Goal: Information Seeking & Learning: Learn about a topic

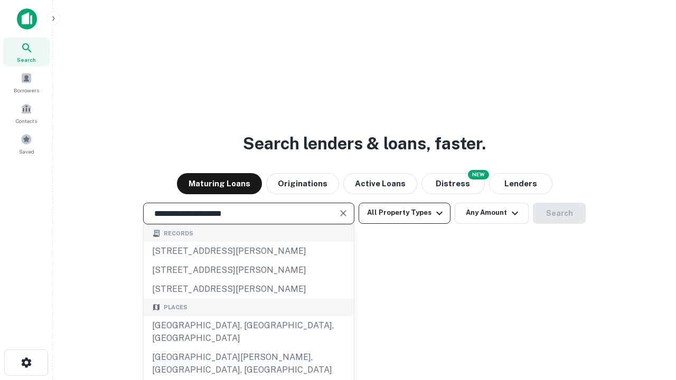
click at [248, 348] on div "[GEOGRAPHIC_DATA], [GEOGRAPHIC_DATA], [GEOGRAPHIC_DATA]" at bounding box center [249, 332] width 210 height 32
click at [405, 213] on button "All Property Types" at bounding box center [405, 213] width 92 height 21
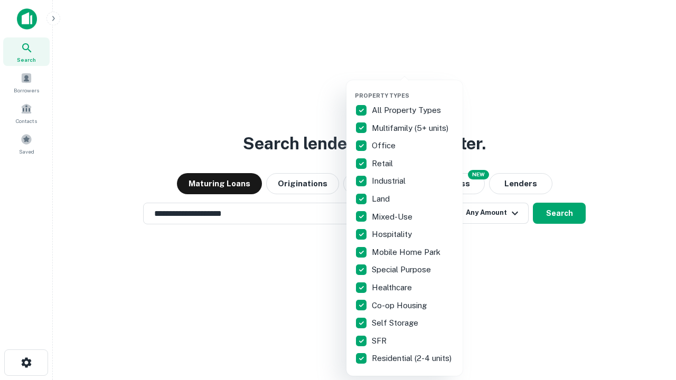
type input "**********"
click at [413, 89] on button "button" at bounding box center [413, 89] width 116 height 1
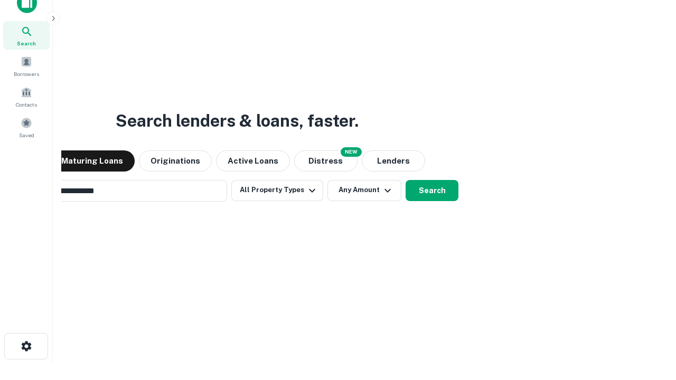
scroll to position [17, 0]
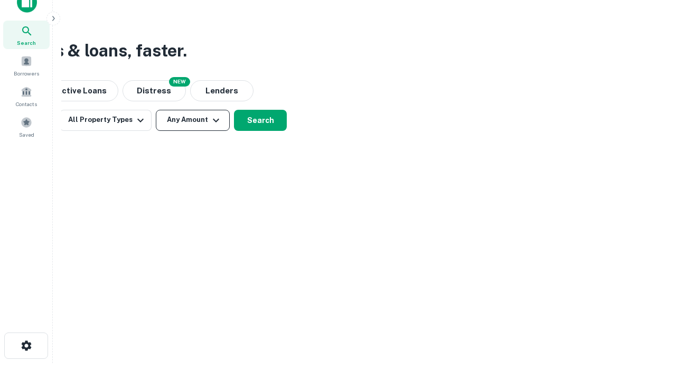
click at [193, 120] on button "Any Amount" at bounding box center [193, 120] width 74 height 21
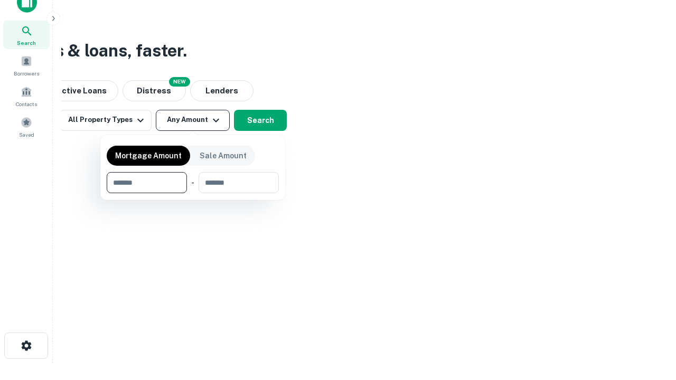
type input "*******"
click at [193, 193] on button "button" at bounding box center [193, 193] width 172 height 1
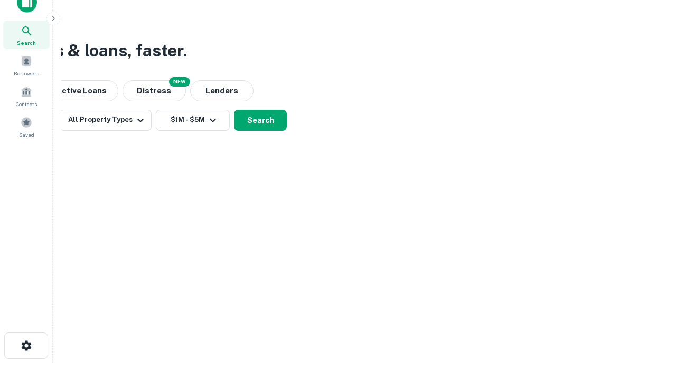
scroll to position [16, 0]
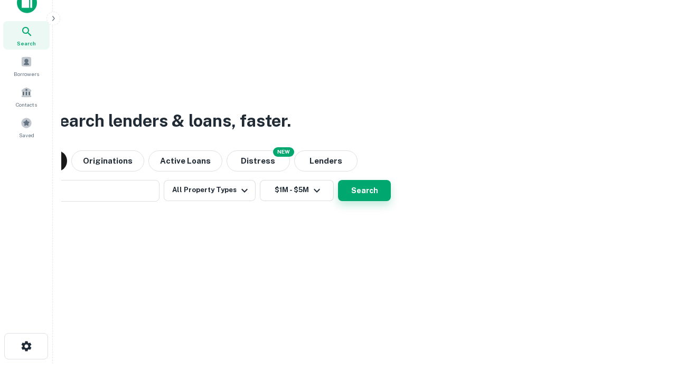
click at [338, 180] on button "Search" at bounding box center [364, 190] width 53 height 21
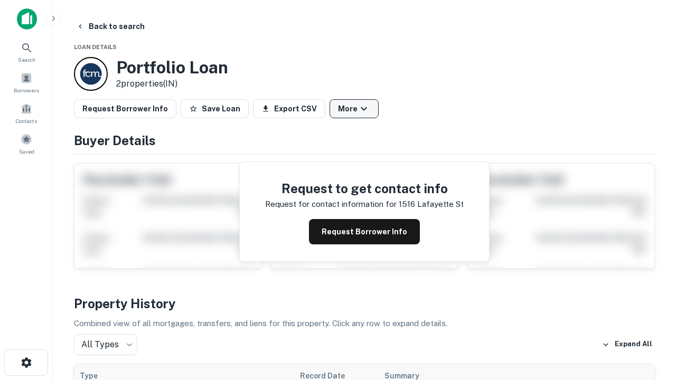
click at [354, 109] on button "More" at bounding box center [354, 108] width 49 height 19
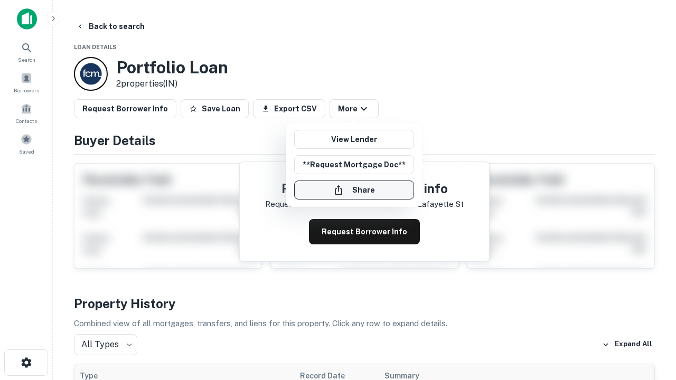
click at [354, 190] on button "Share" at bounding box center [354, 190] width 120 height 19
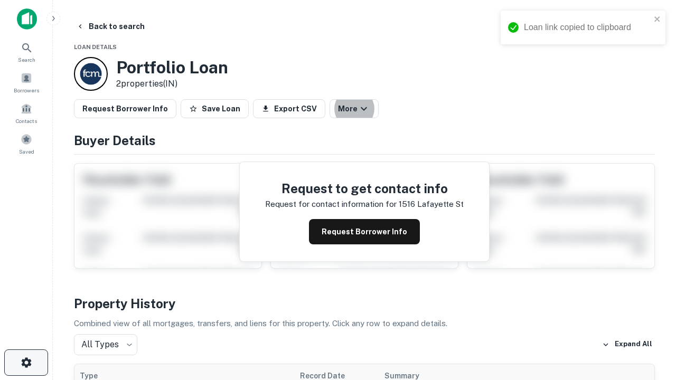
click at [26, 363] on icon "button" at bounding box center [26, 363] width 13 height 13
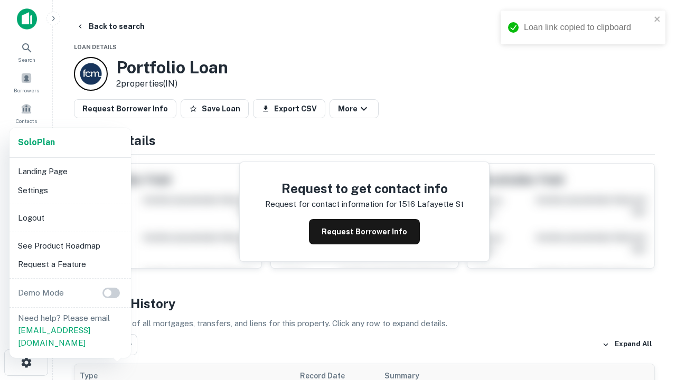
click at [70, 218] on li "Logout" at bounding box center [70, 218] width 113 height 19
